Goal: Transaction & Acquisition: Purchase product/service

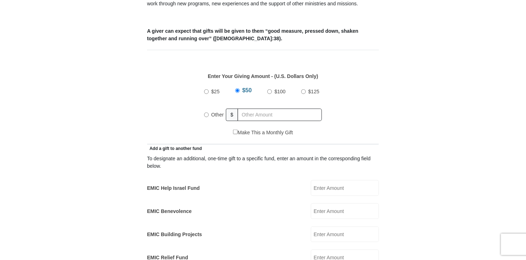
scroll to position [285, 0]
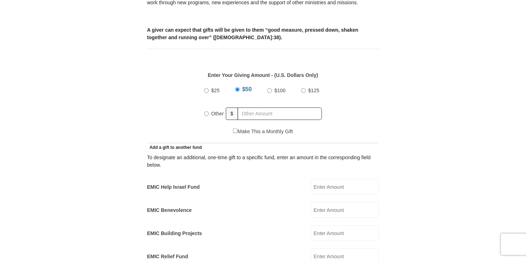
click at [206, 112] on input "Other" at bounding box center [206, 114] width 5 height 5
radio input "true"
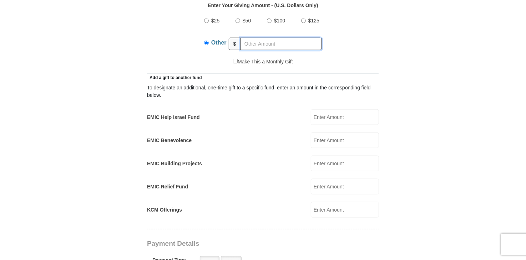
scroll to position [357, 0]
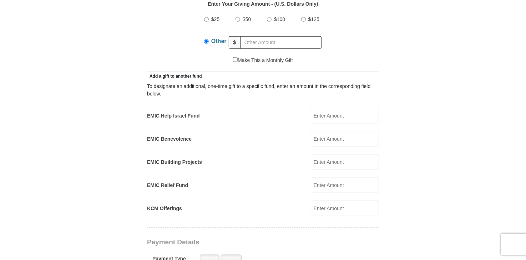
click at [323, 111] on input "EMIC Help Israel Fund" at bounding box center [345, 116] width 68 height 16
type input "100"
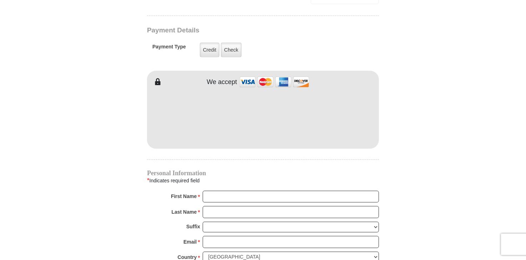
scroll to position [571, 0]
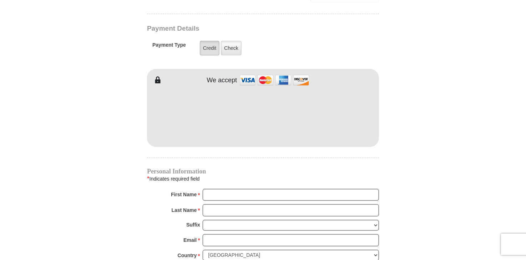
click at [212, 41] on label "Credit" at bounding box center [210, 48] width 20 height 15
click at [0, 0] on input "Credit" at bounding box center [0, 0] width 0 height 0
click at [245, 73] on img at bounding box center [274, 80] width 71 height 15
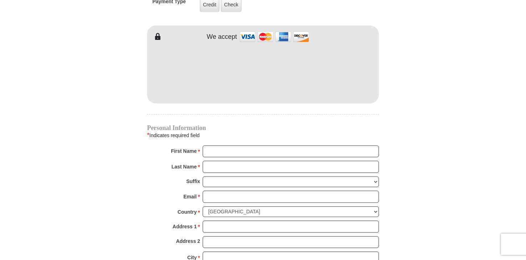
scroll to position [642, 0]
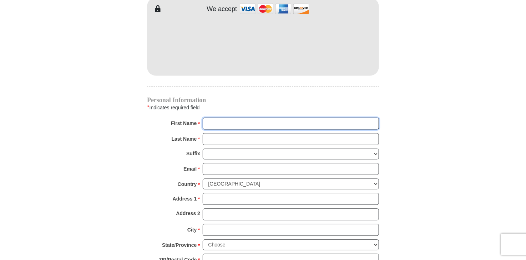
click at [231, 118] on input "First Name *" at bounding box center [291, 124] width 176 height 12
type input "[PERSON_NAME]"
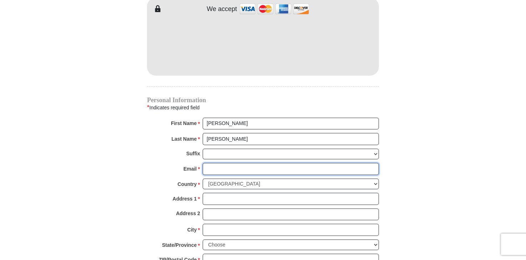
type input "[PERSON_NAME][EMAIL_ADDRESS][PERSON_NAME][DOMAIN_NAME]"
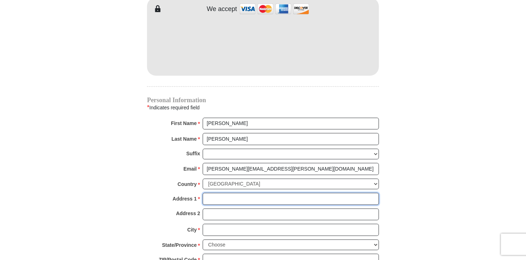
type input "[STREET_ADDRESS][PERSON_NAME]"
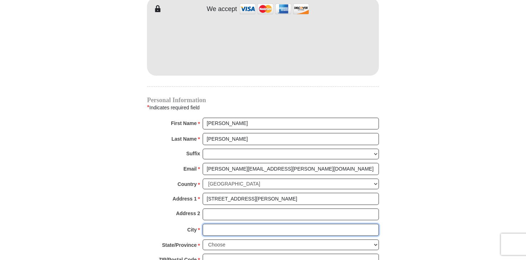
type input "Morristown"
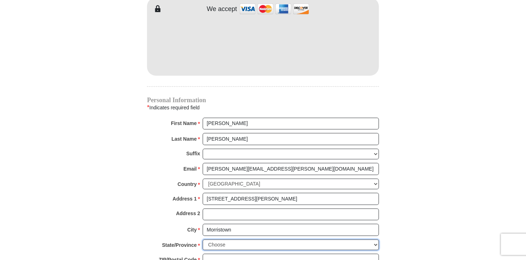
select select "TN"
type input "37814"
type input "6156845724"
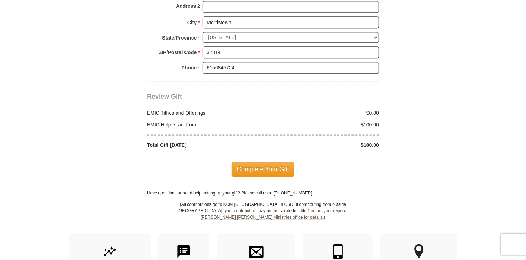
scroll to position [856, 0]
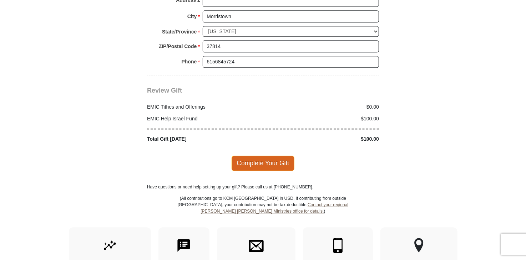
click at [263, 156] on span "Complete Your Gift" at bounding box center [262, 163] width 63 height 15
